Goal: Information Seeking & Learning: Learn about a topic

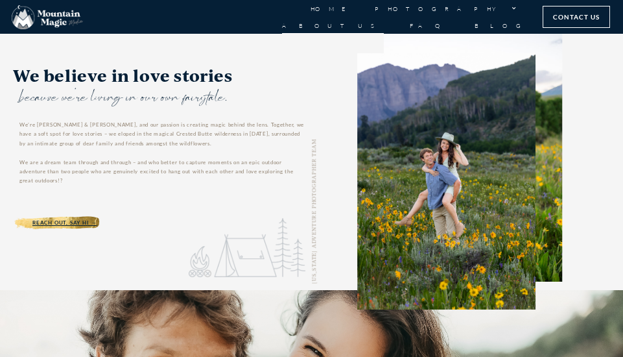
click at [384, 17] on link "About Us" at bounding box center [333, 25] width 102 height 17
click at [310, 10] on link "Home" at bounding box center [329, 8] width 39 height 17
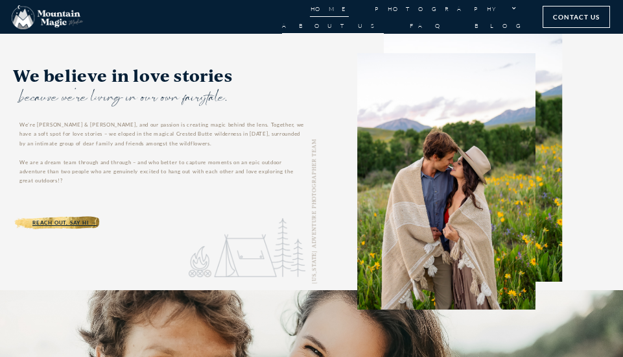
click at [310, 10] on link "Home" at bounding box center [329, 8] width 39 height 17
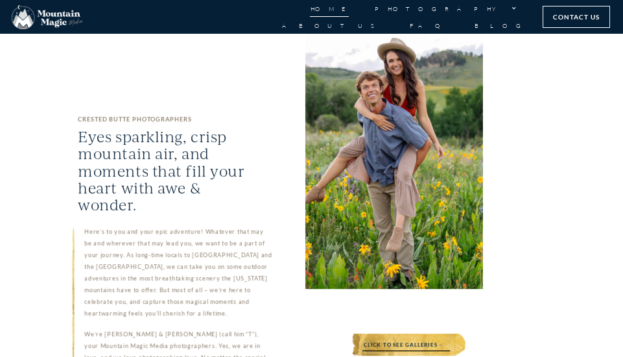
scroll to position [530, 0]
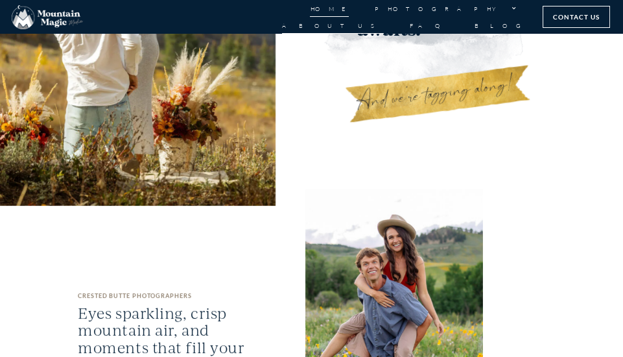
click at [384, 17] on link "About Us" at bounding box center [333, 25] width 102 height 17
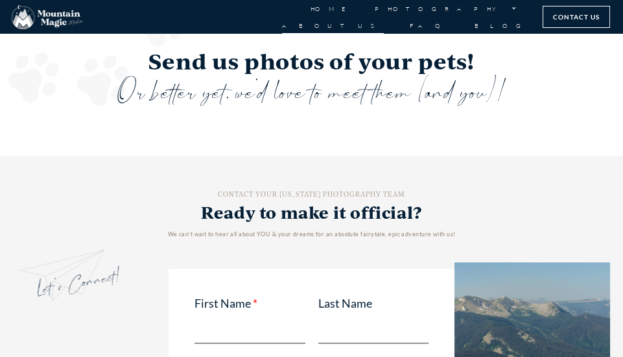
scroll to position [2063, 0]
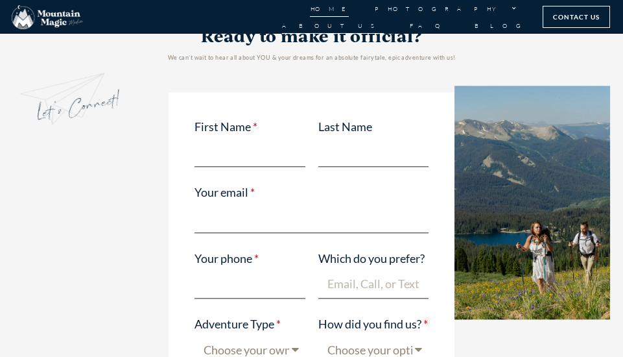
click at [310, 17] on link "Home" at bounding box center [329, 8] width 39 height 17
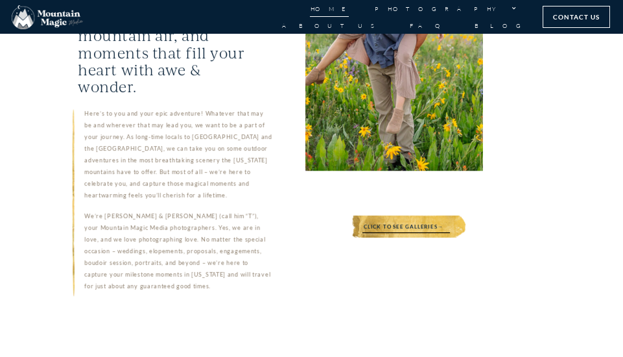
scroll to position [707, 0]
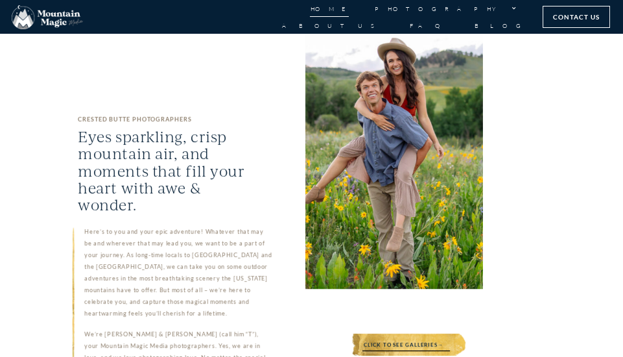
drag, startPoint x: 81, startPoint y: 95, endPoint x: 272, endPoint y: 248, distance: 245.0
click at [280, 298] on div "CRESTED BUTTE PHOTOGRAPHERS Eyes sparkling, crisp mountain air, and moments tha…" at bounding box center [156, 227] width 312 height 383
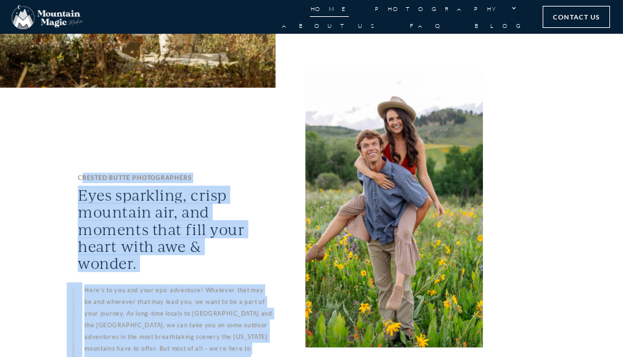
click at [310, 17] on link "Home" at bounding box center [329, 8] width 39 height 17
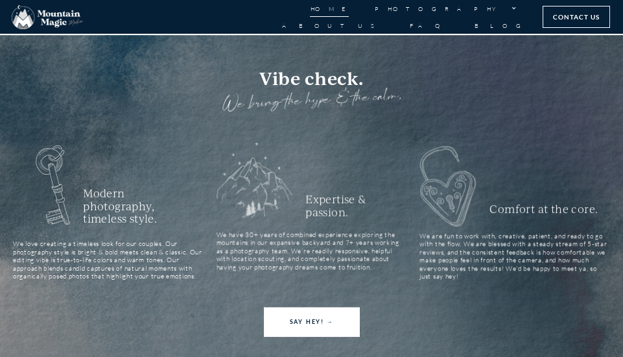
scroll to position [1174, 0]
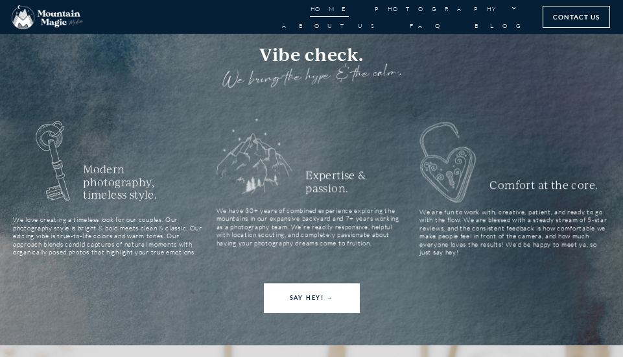
drag, startPoint x: 78, startPoint y: 191, endPoint x: 477, endPoint y: 252, distance: 403.5
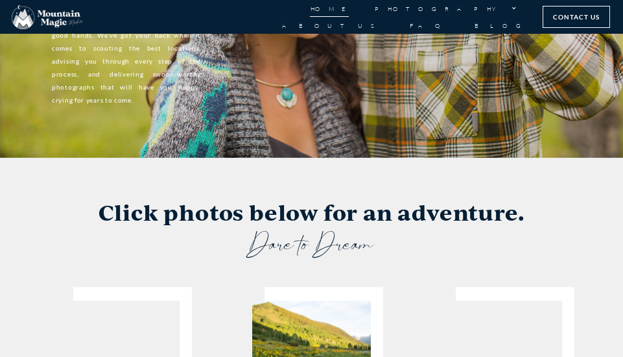
scroll to position [1586, 0]
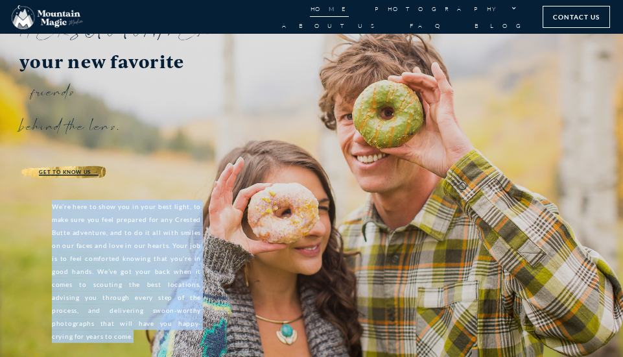
drag, startPoint x: 46, startPoint y: 130, endPoint x: 214, endPoint y: 265, distance: 215.4
click at [214, 265] on div "Hey, we're Lydia & Terren, your new favorite friends behind the lens. get to kn…" at bounding box center [162, 152] width 286 height 400
copy p "We’re here to show you in your best light, to make sure you feel prepared for a…"
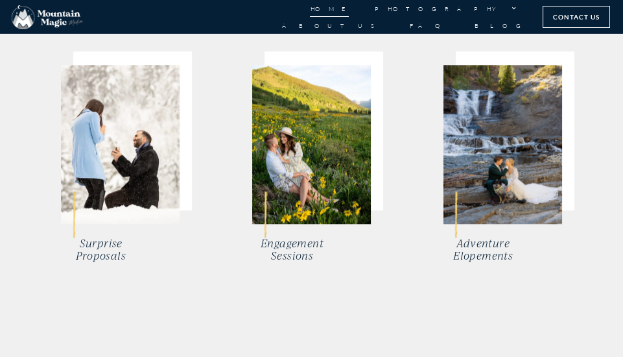
scroll to position [2176, 0]
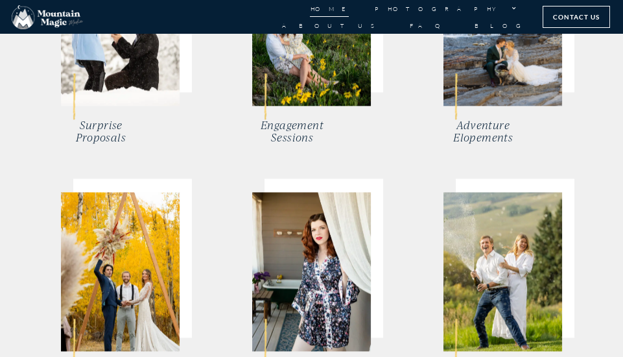
click at [599, 303] on div "Surprise Proposals Engagement Sessions Adventure Elopements Intimate Weddings S…" at bounding box center [311, 168] width 597 height 442
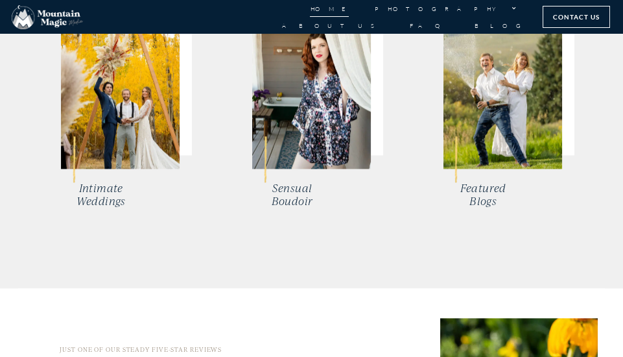
scroll to position [2535, 0]
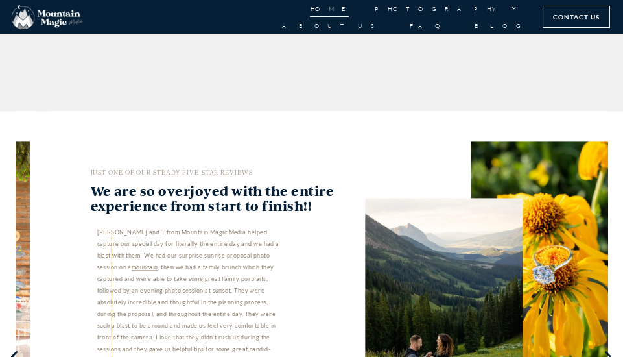
click at [149, 226] on p "Lydia and T from Mountain Magic Media helped capture our special day for litera…" at bounding box center [191, 331] width 189 height 210
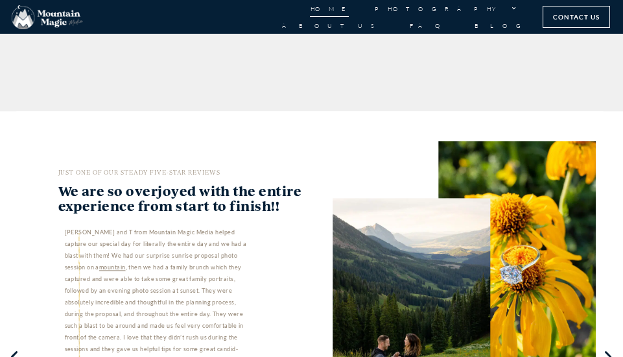
click at [150, 179] on div "JUST ONE OF OUR STEADY FIVE-STAR REVIEWS We are so overjoyed with the entire ex…" at bounding box center [187, 354] width 259 height 375
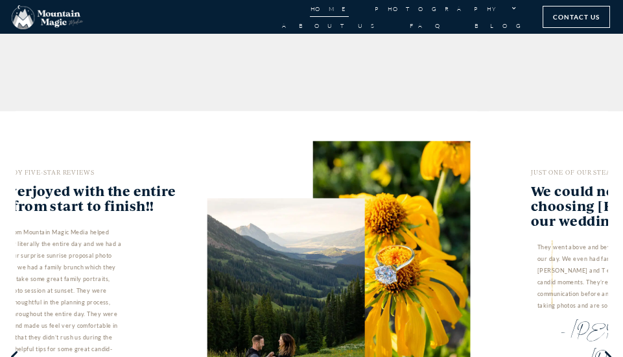
click at [192, 199] on div "JUST ONE OF OUR STEADY FIVE-STAR REVIEWS We are so overjoyed with the entire ex…" at bounding box center [62, 354] width 259 height 375
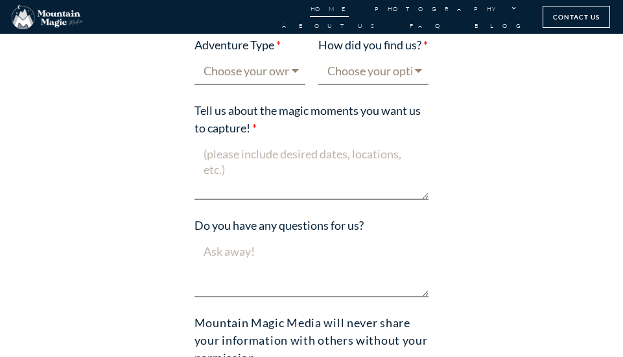
scroll to position [3537, 0]
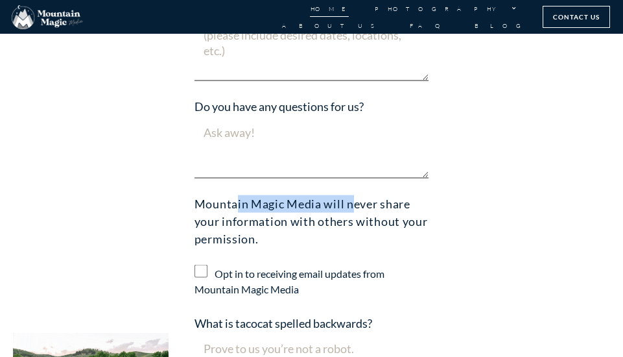
drag, startPoint x: 196, startPoint y: 103, endPoint x: 323, endPoint y: 102, distance: 127.1
click at [323, 195] on div "Mountain Magic Media will never share your information with others without your…" at bounding box center [312, 221] width 248 height 53
copy div "Mountain Magic Media"
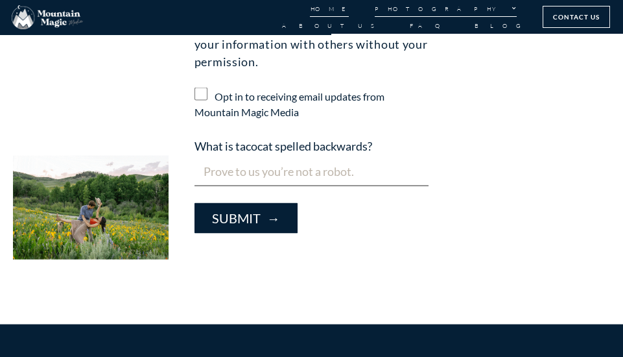
click at [375, 8] on link "Photography" at bounding box center [446, 8] width 142 height 17
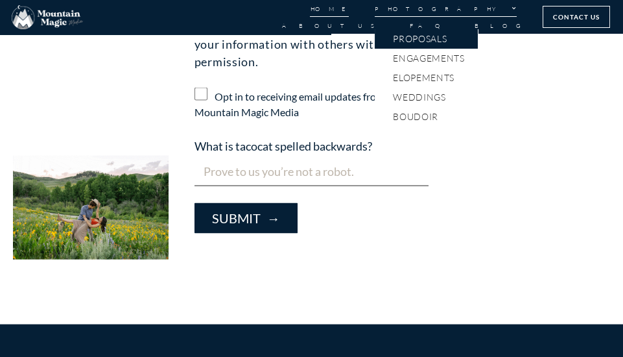
click at [376, 41] on link "Proposals" at bounding box center [426, 38] width 103 height 19
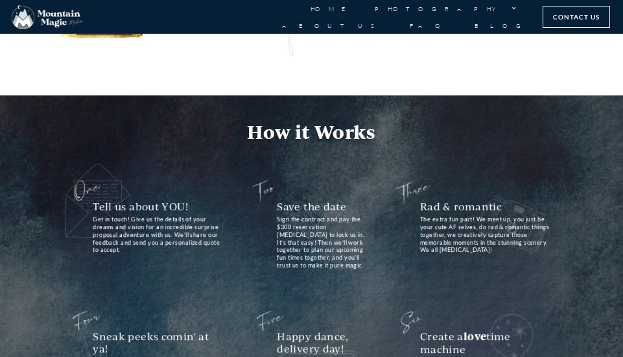
scroll to position [622, 0]
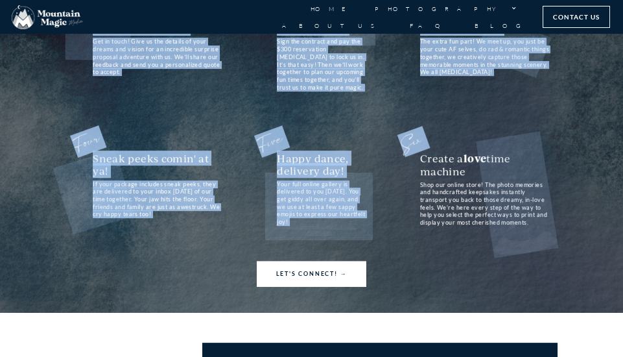
drag, startPoint x: 47, startPoint y: 108, endPoint x: 554, endPoint y: 220, distance: 518.7
click at [545, 240] on img at bounding box center [517, 194] width 82 height 126
click at [525, 214] on img at bounding box center [517, 194] width 82 height 126
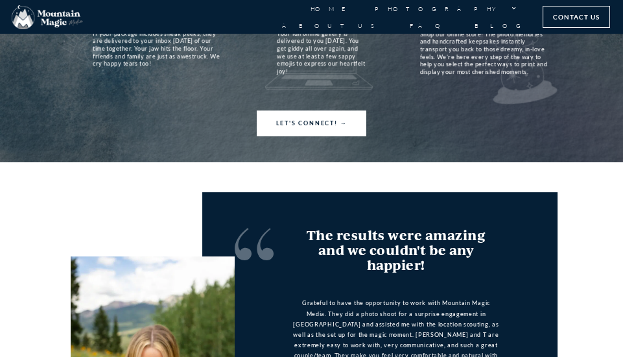
scroll to position [722, 0]
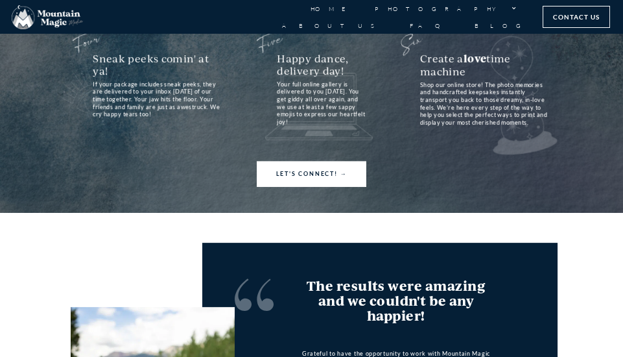
drag, startPoint x: 50, startPoint y: 130, endPoint x: 569, endPoint y: 161, distance: 519.7
copy div "We can keep a secret. Lucky for you, we’ve successfully pulled off every propos…"
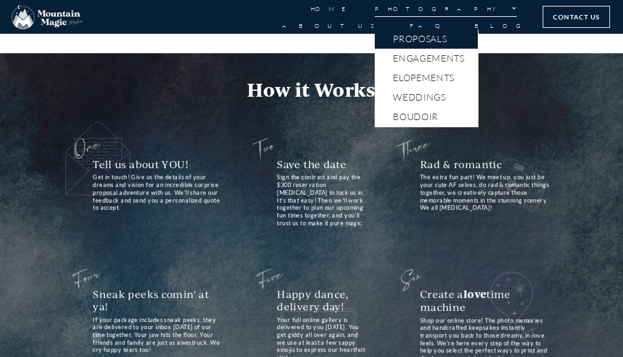
click at [375, 11] on link "Photography" at bounding box center [446, 8] width 142 height 17
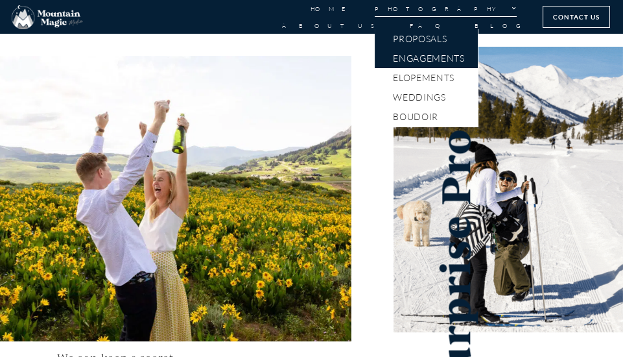
click at [375, 63] on link "Engagements" at bounding box center [426, 58] width 103 height 19
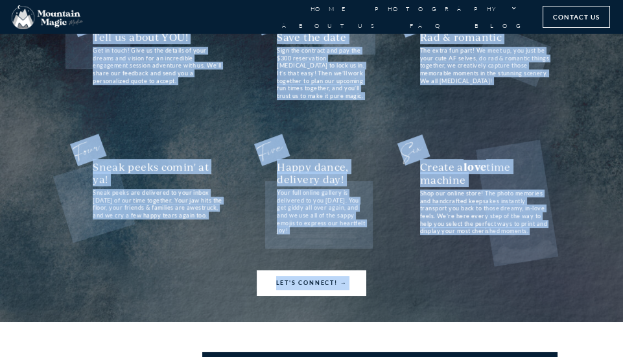
scroll to position [610, 0]
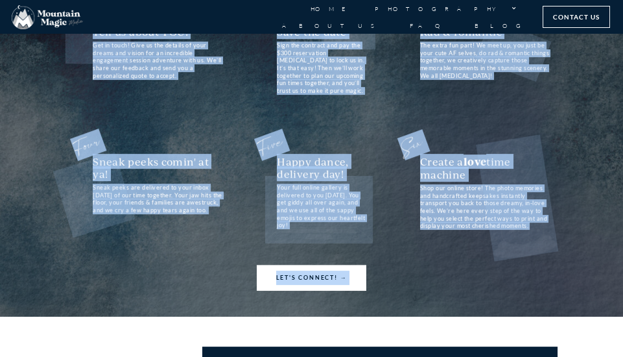
drag, startPoint x: 57, startPoint y: 62, endPoint x: 600, endPoint y: 278, distance: 584.4
copy div "Picture this: You’re exploring the great outdoors, hiking to a scenic spot. You…"
click at [366, 180] on img at bounding box center [319, 209] width 108 height 67
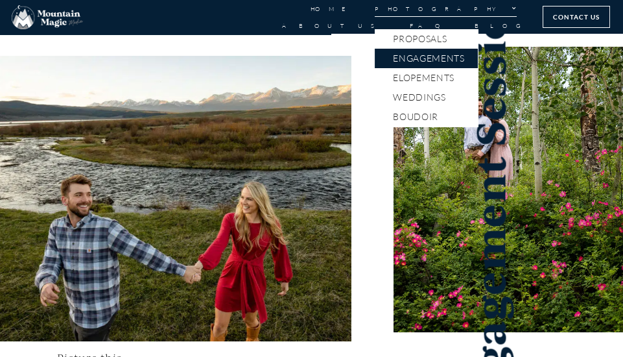
click at [375, 17] on link "Photography" at bounding box center [446, 8] width 142 height 17
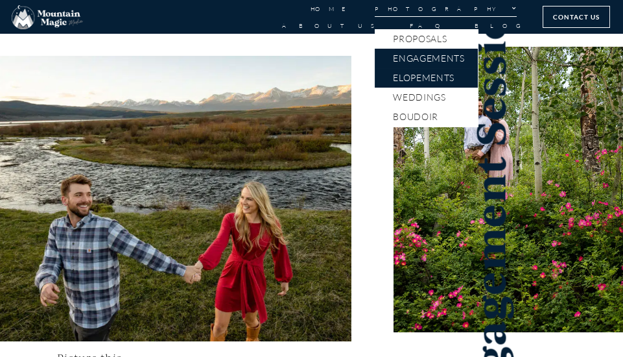
click at [375, 78] on link "Elopements" at bounding box center [426, 77] width 103 height 19
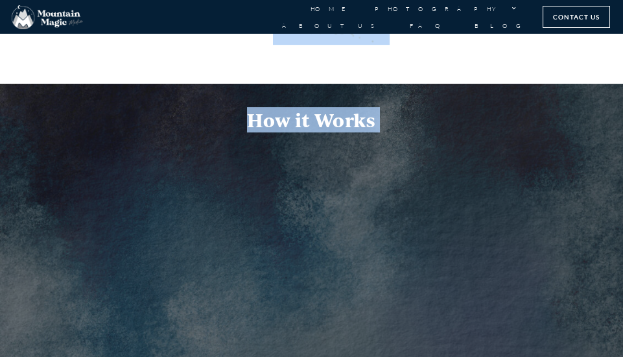
scroll to position [676, 0]
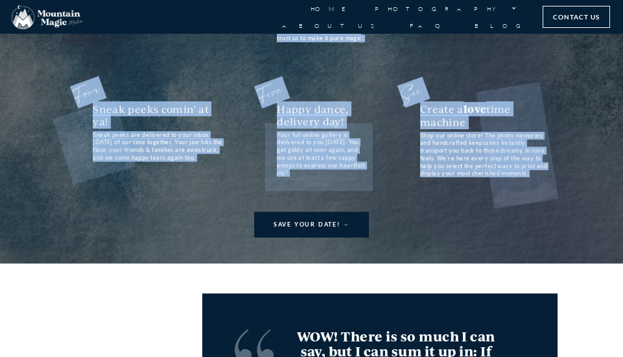
drag, startPoint x: 55, startPoint y: 111, endPoint x: 608, endPoint y: 232, distance: 566.1
copy div "Your day, your way. There are no rules when it comes to your wedding day. Make …"
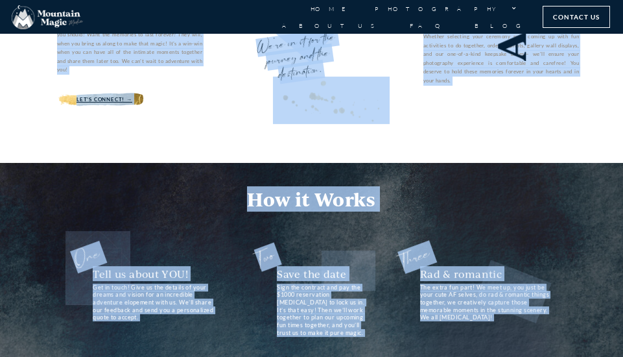
scroll to position [204, 0]
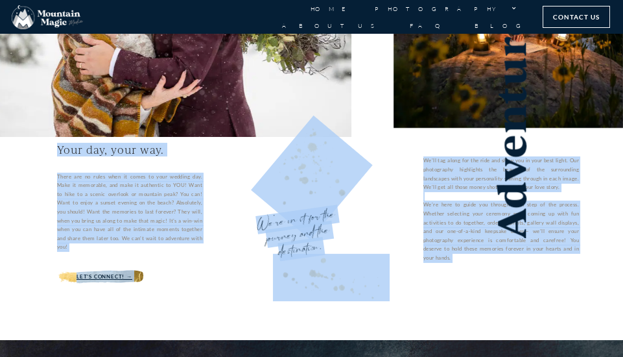
click at [185, 325] on div "Adventure Elopements Your day, your way. There are no rules when it comes to yo…" at bounding box center [311, 84] width 623 height 510
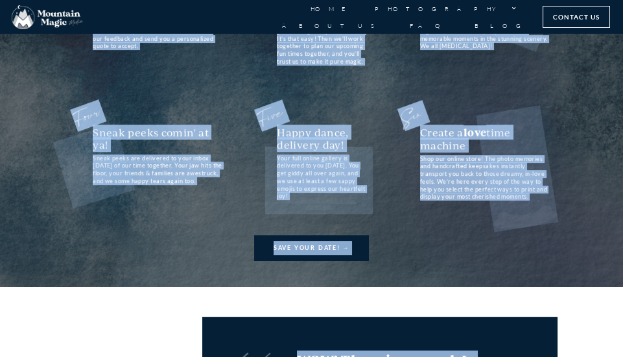
scroll to position [655, 0]
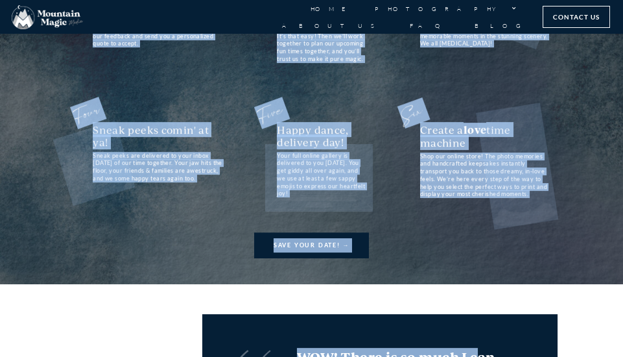
drag, startPoint x: 443, startPoint y: 34, endPoint x: 585, endPoint y: 224, distance: 237.7
copy div "Your day, your way. There are no rules when it comes to your wedding day. Make …"
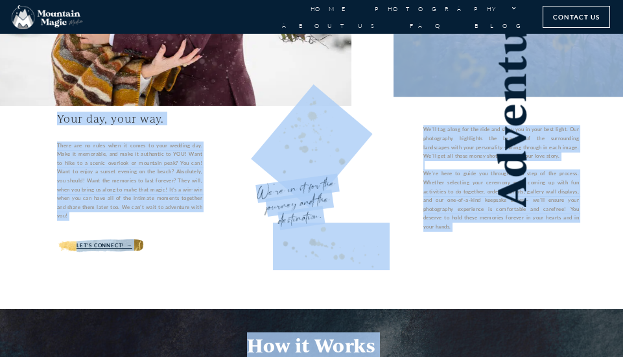
scroll to position [353, 0]
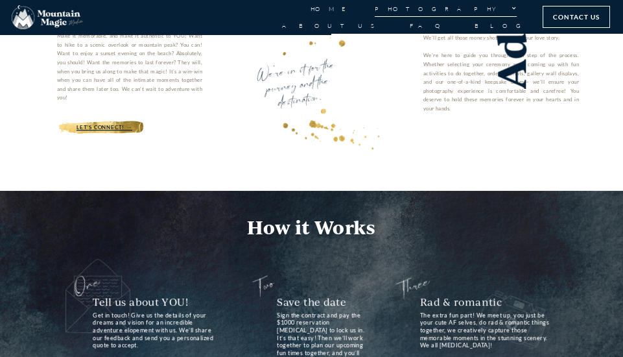
click at [375, 17] on link "Photography" at bounding box center [446, 8] width 142 height 17
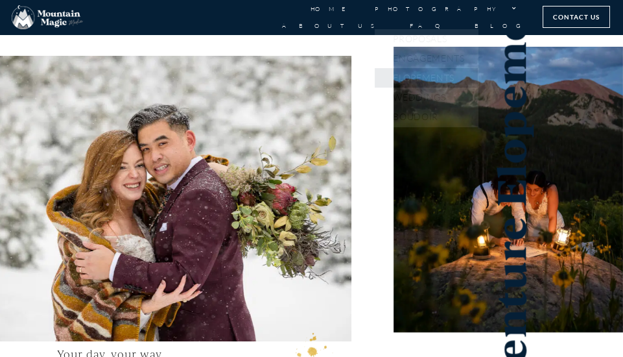
click at [388, 257] on div "Adventure Elopements" at bounding box center [498, 187] width 249 height 307
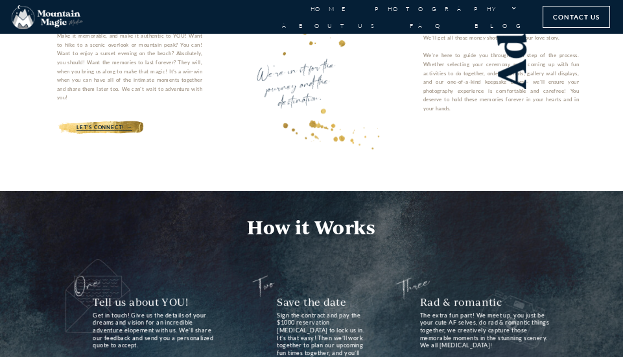
scroll to position [412, 0]
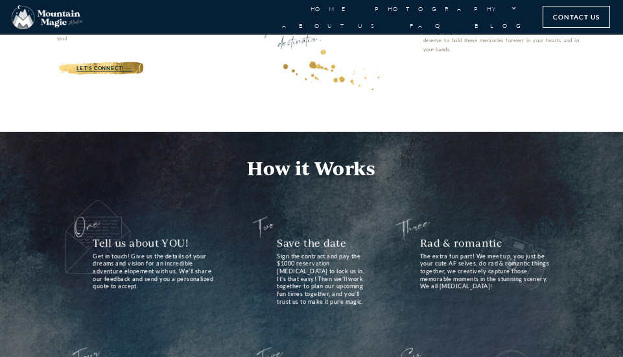
click at [604, 337] on div "How it Works One Tell us about YOU! Get in touch! Give us the details of your d…" at bounding box center [311, 329] width 597 height 343
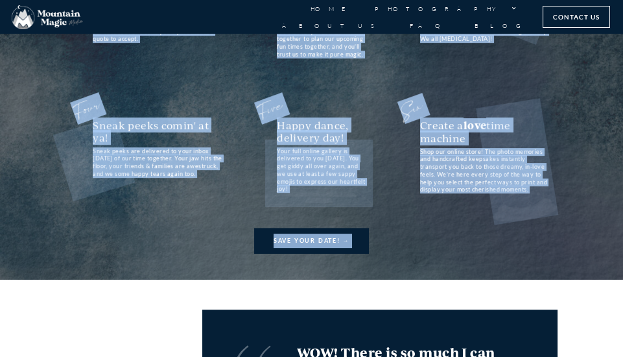
scroll to position [772, 0]
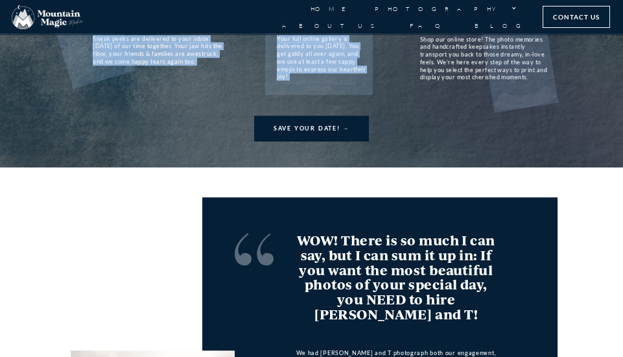
drag, startPoint x: 72, startPoint y: 233, endPoint x: 549, endPoint y: 79, distance: 501.0
copy div "Your day, your way. There are no rules when it comes to your wedding day. Make …"
click at [443, 239] on h3 "WOW! There is so much I can say, but I can sum it up in: If you want the most b…" at bounding box center [396, 277] width 208 height 89
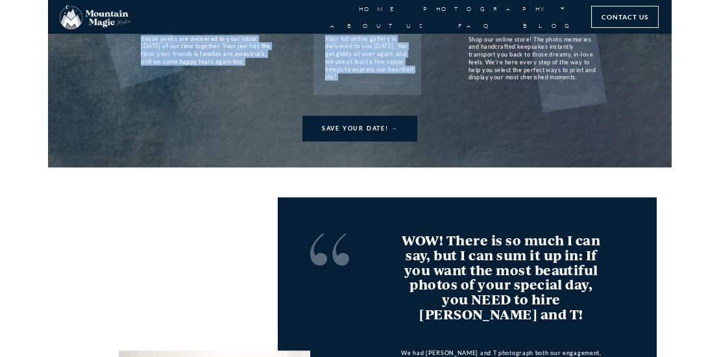
scroll to position [1065, 0]
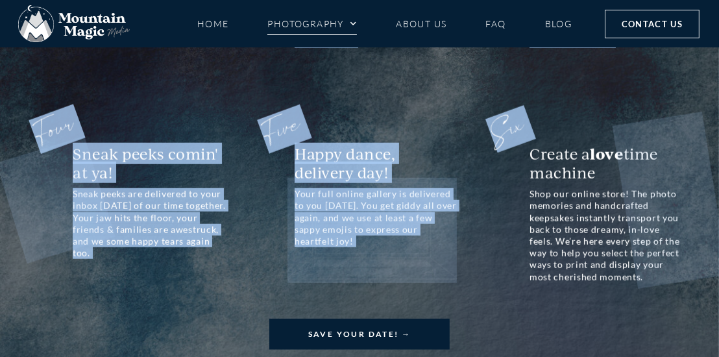
click at [327, 28] on link "Photography" at bounding box center [311, 23] width 89 height 23
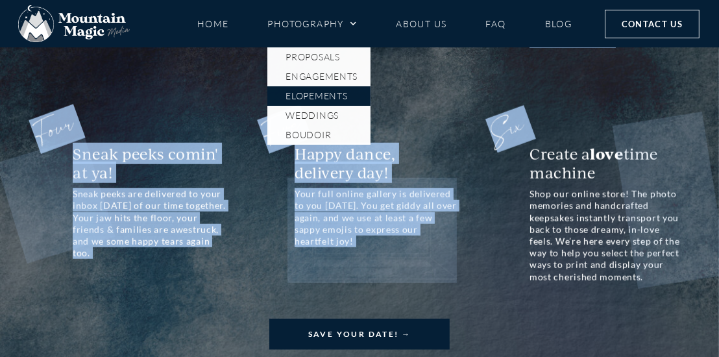
scroll to position [0, 0]
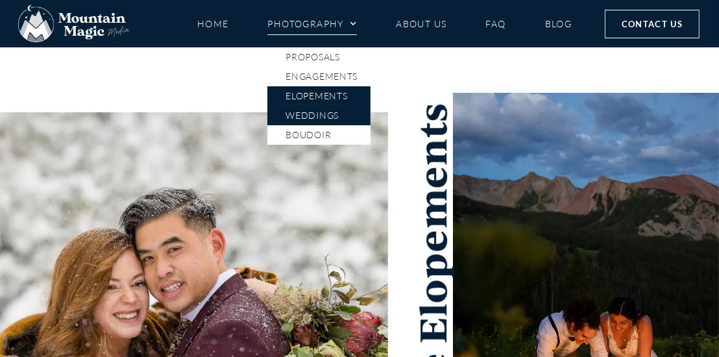
click at [317, 114] on link "Weddings" at bounding box center [318, 115] width 103 height 19
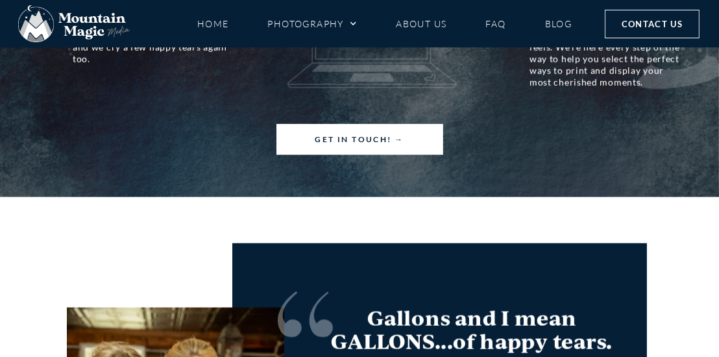
scroll to position [1152, 0]
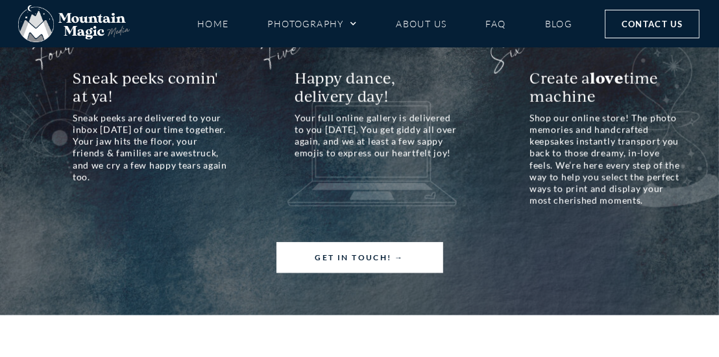
drag, startPoint x: 56, startPoint y: 55, endPoint x: 654, endPoint y: 208, distance: 617.6
copy div "Your love story deserves to be told. Your big day is going to be FULL of teary-…"
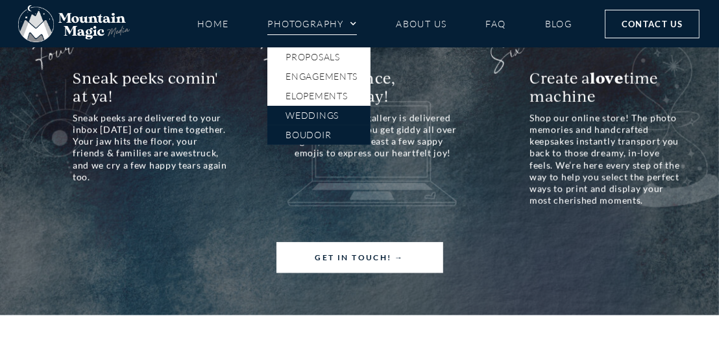
click at [333, 130] on link "Boudoir" at bounding box center [318, 134] width 103 height 19
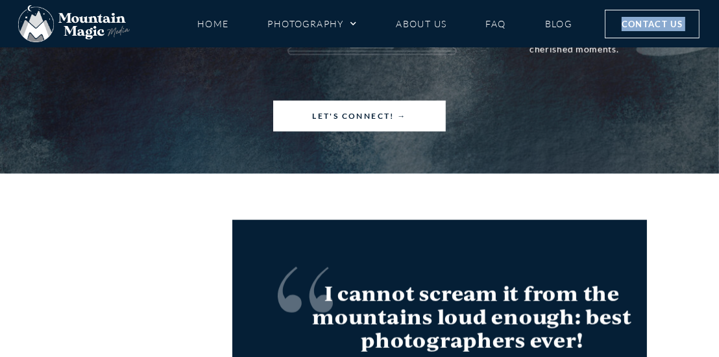
scroll to position [1284, 0]
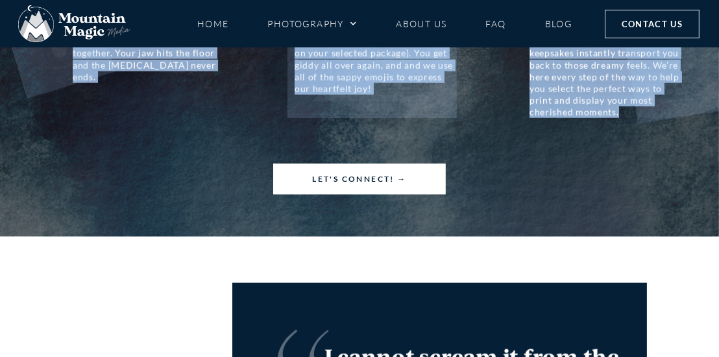
drag, startPoint x: 32, startPoint y: 167, endPoint x: 624, endPoint y: 155, distance: 591.5
click at [624, 155] on div "Boudoir Sessions We're bringing sexy into the backcountry. Waterfalls, wildflow…" at bounding box center [359, 296] width 719 height 3067
